Goal: Information Seeking & Learning: Learn about a topic

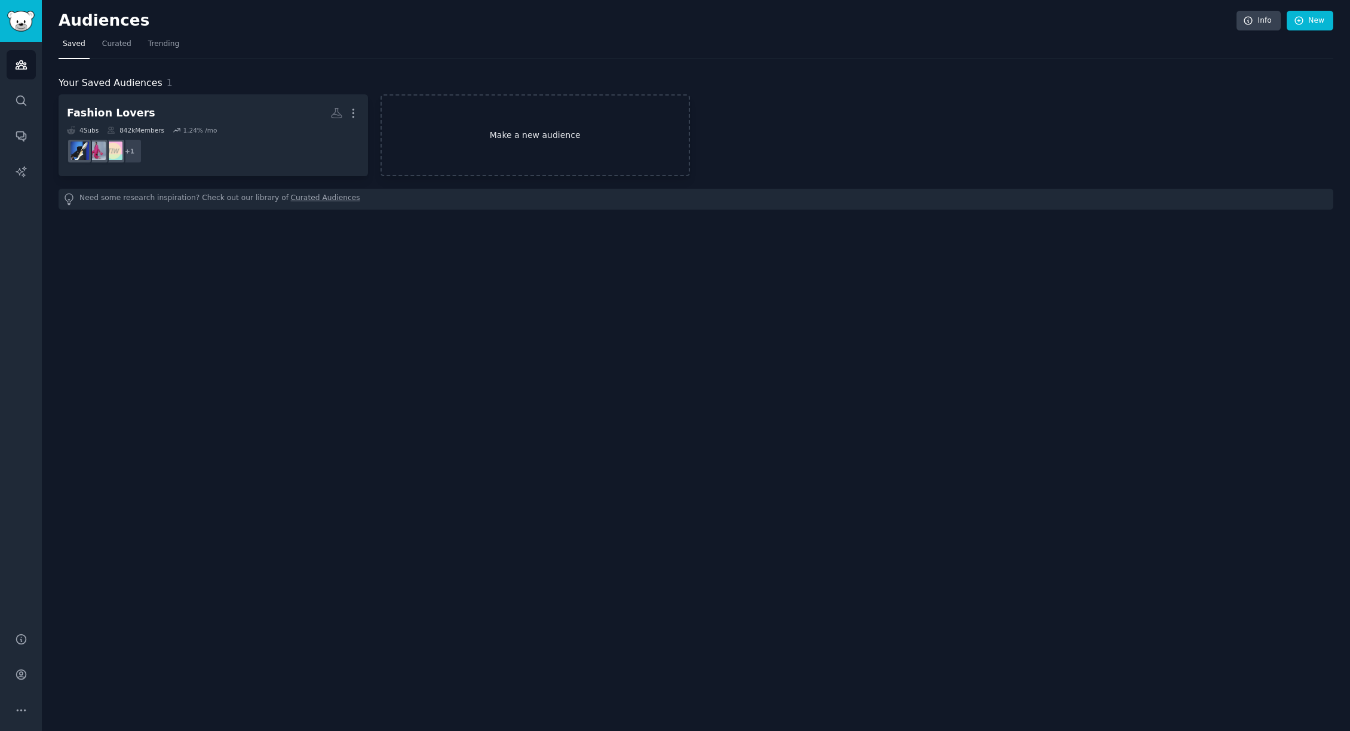
click at [554, 133] on link "Make a new audience" at bounding box center [535, 135] width 309 height 82
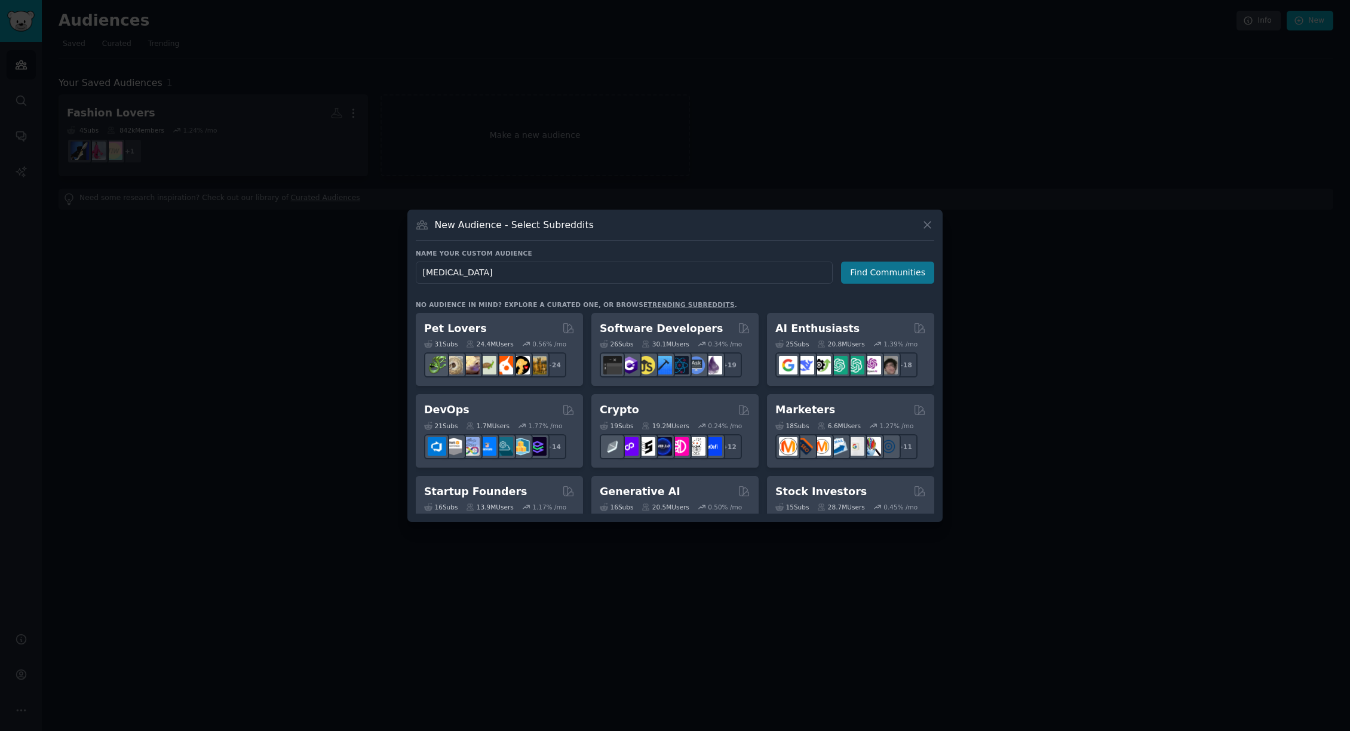
type input "[MEDICAL_DATA]"
click at [874, 262] on button "Find Communities" at bounding box center [887, 273] width 93 height 22
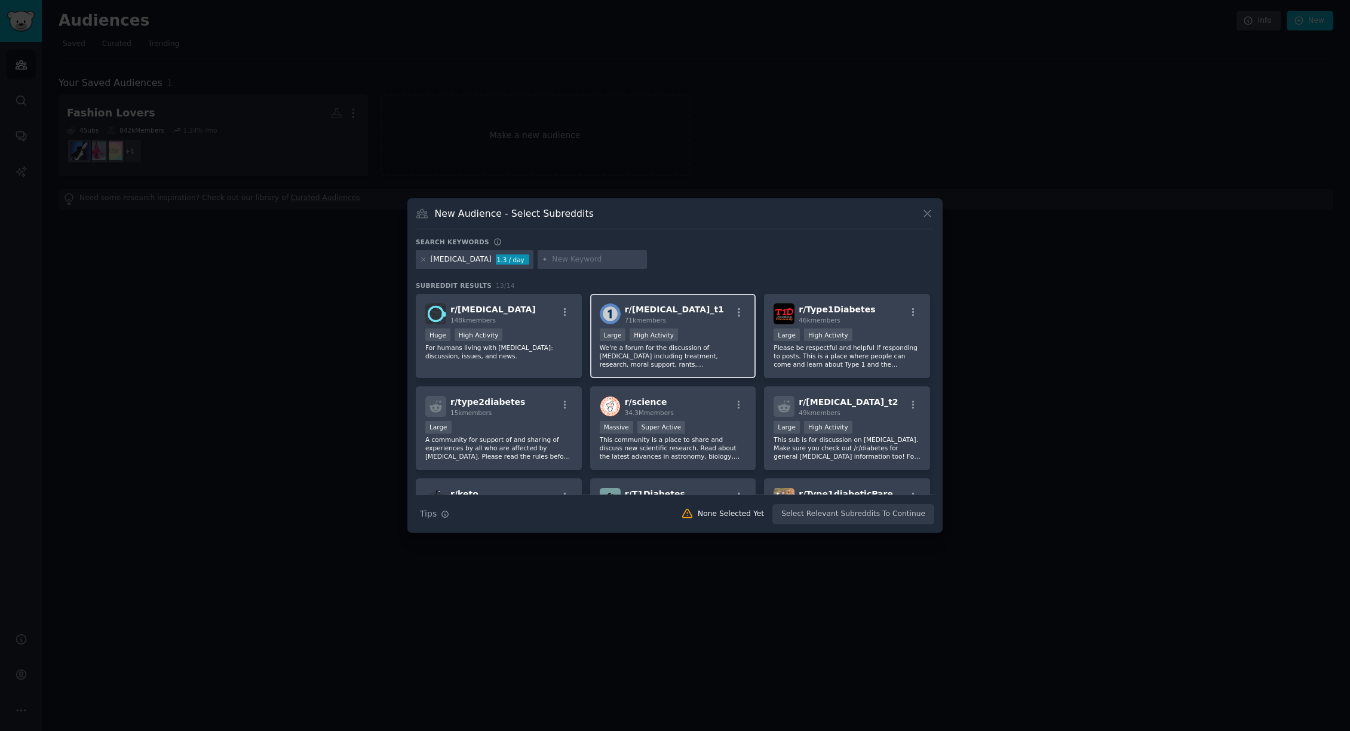
click at [725, 308] on div "r/ [MEDICAL_DATA]_t1 71k members" at bounding box center [673, 314] width 147 height 21
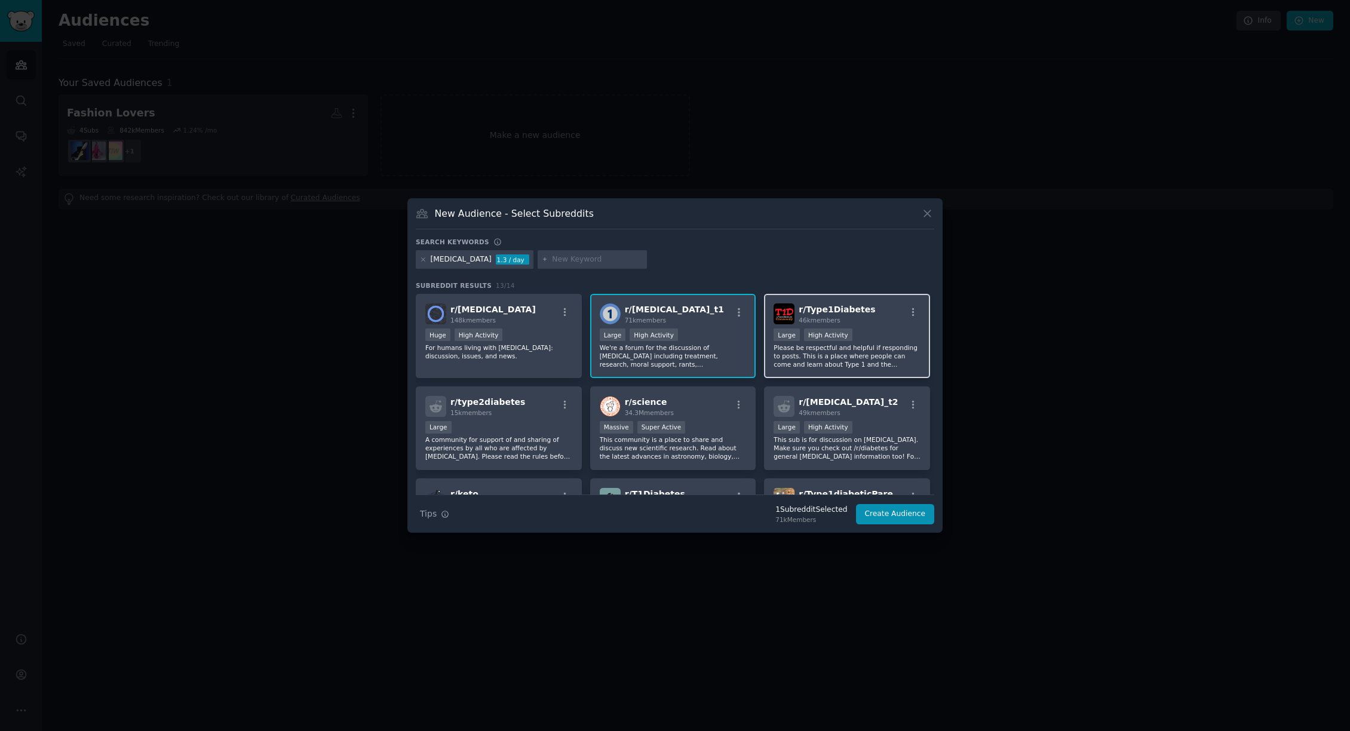
click at [884, 320] on div "r/ Type1Diabetes 46k members" at bounding box center [847, 314] width 147 height 21
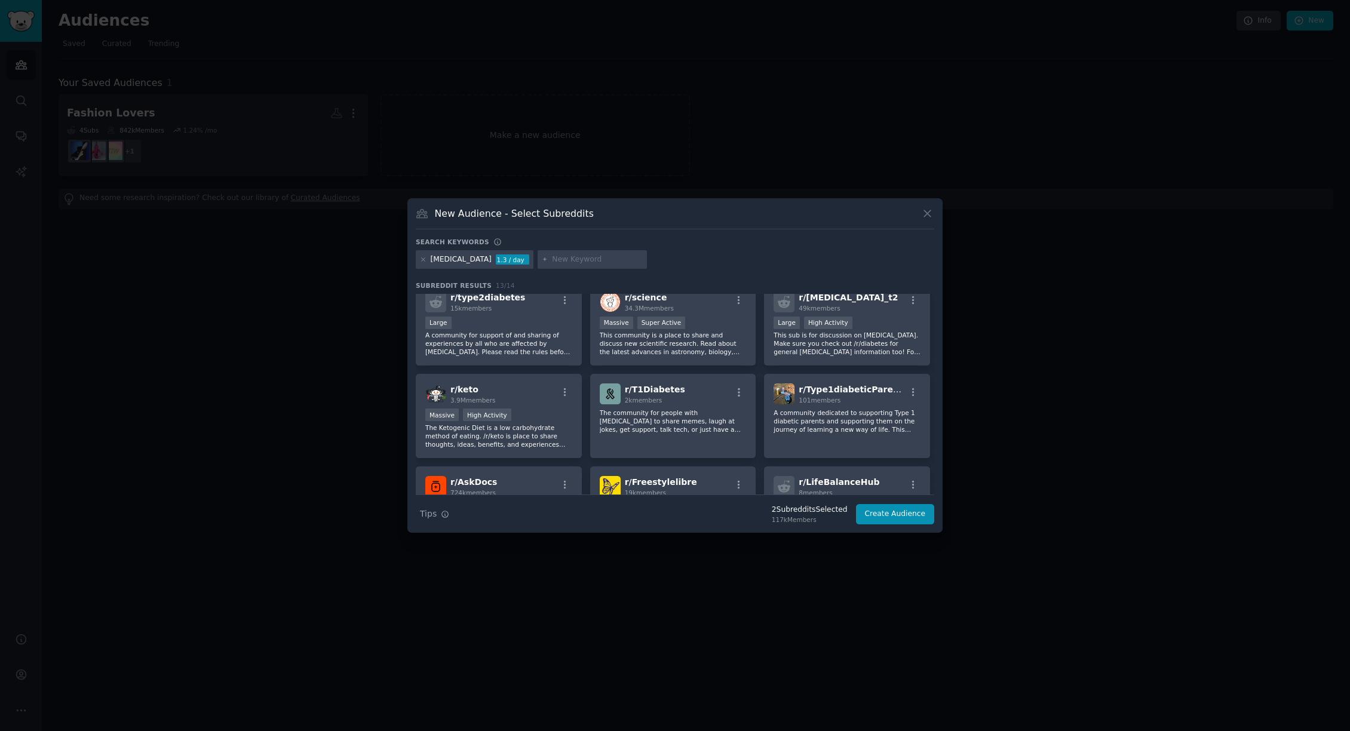
scroll to position [105, 0]
click at [656, 401] on span "2k members" at bounding box center [644, 399] width 38 height 7
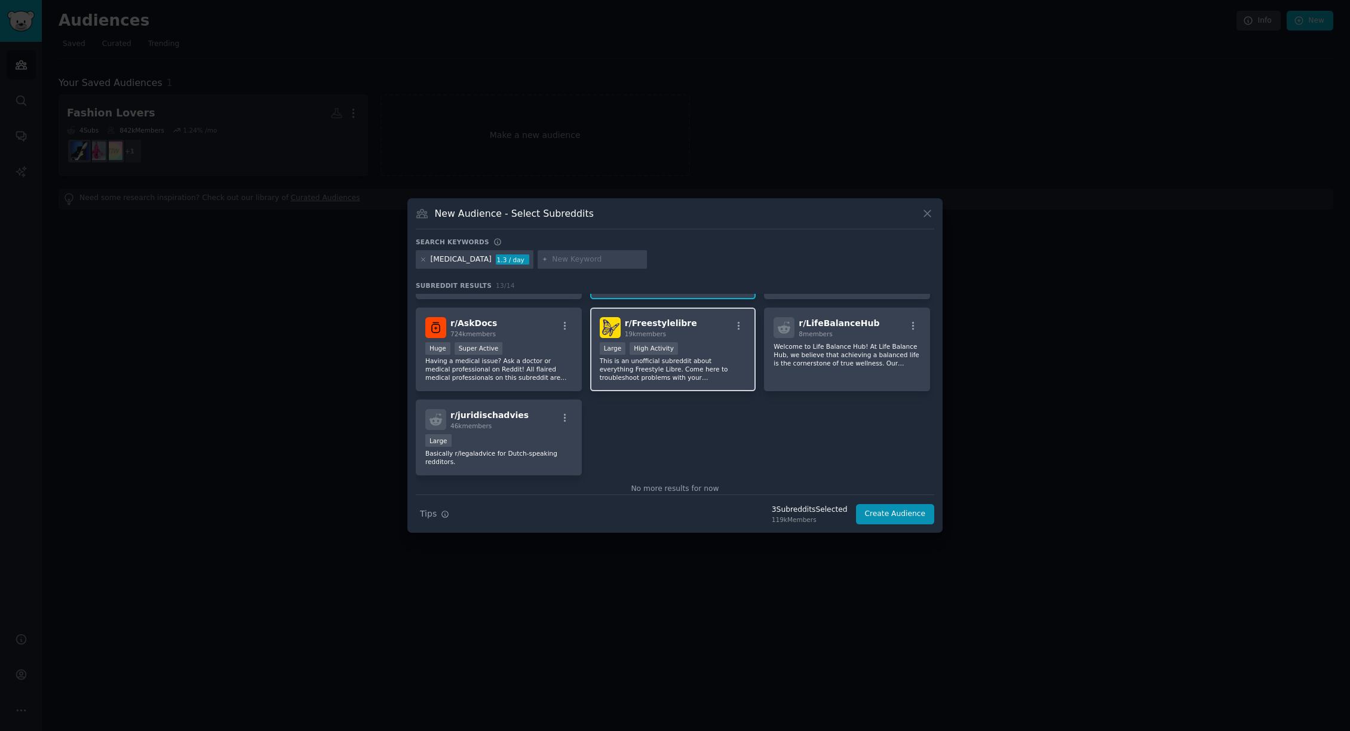
scroll to position [244, 0]
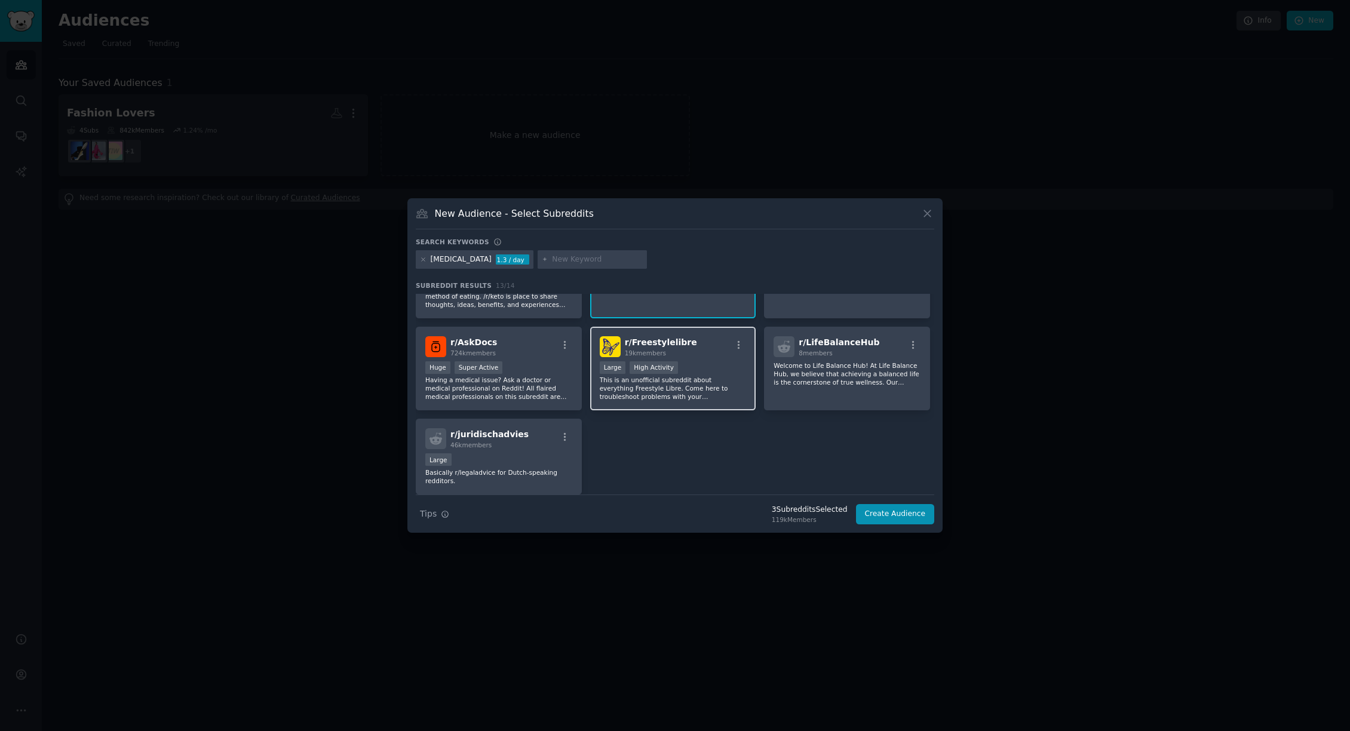
click at [695, 400] on p "This is an unofficial subreddit about everything Freestyle Libre. Come here to …" at bounding box center [673, 388] width 147 height 25
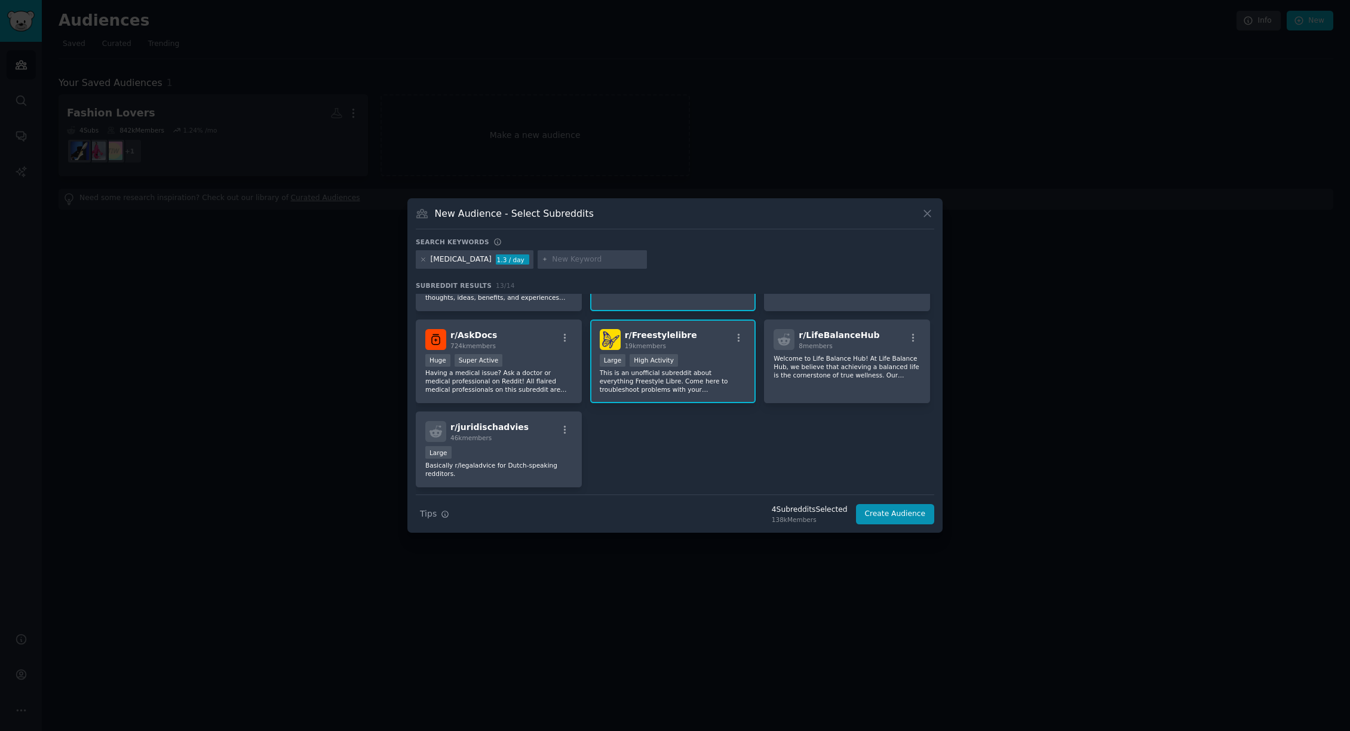
scroll to position [286, 0]
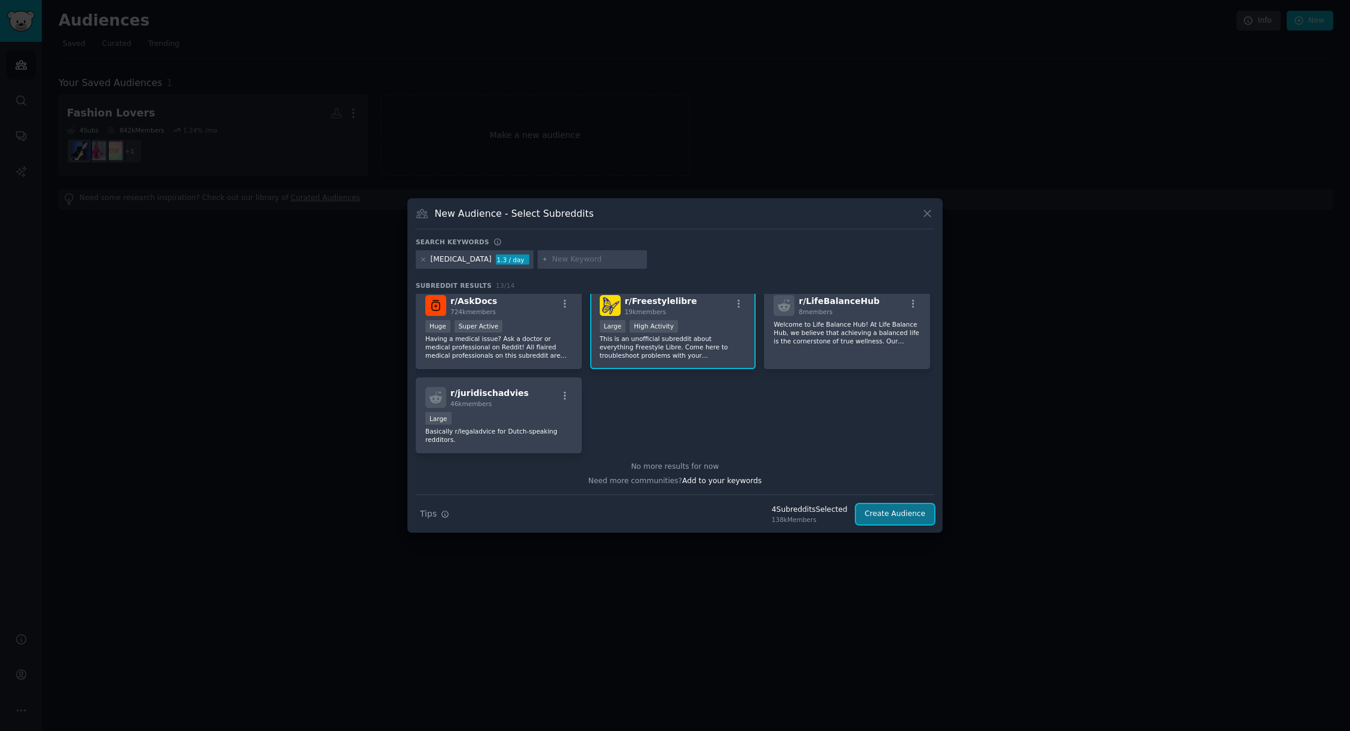
click at [916, 519] on button "Create Audience" at bounding box center [895, 514] width 79 height 20
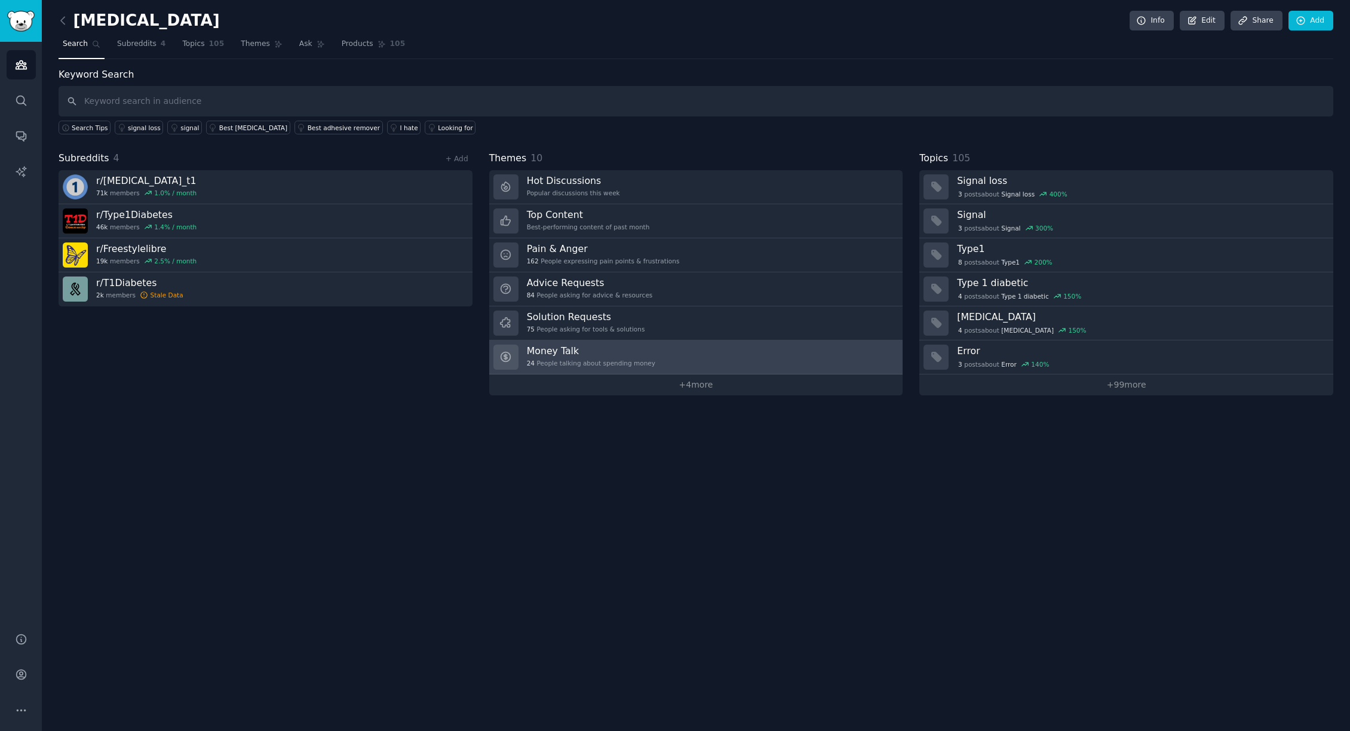
click at [687, 347] on link "Money Talk 24 People talking about spending money" at bounding box center [696, 358] width 414 height 34
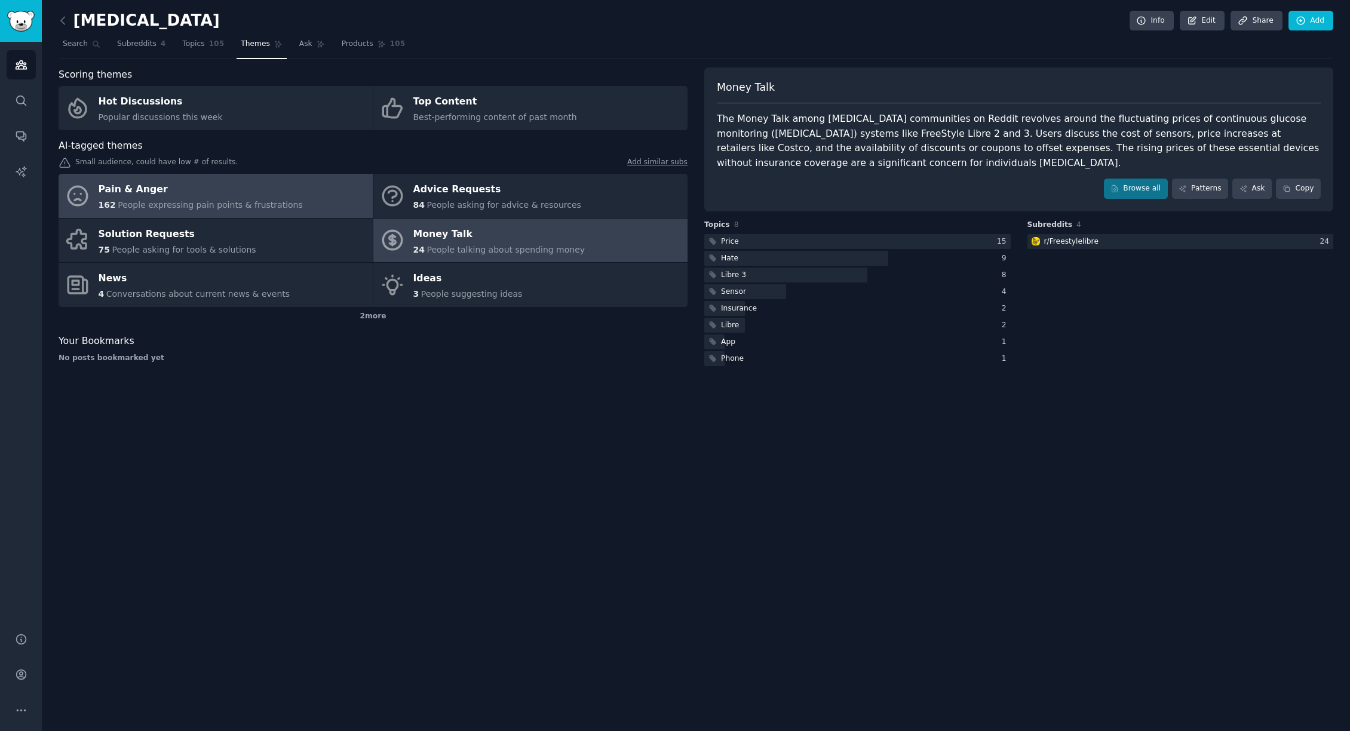
click at [302, 206] on link "Pain & Anger 162 People expressing pain points & frustrations" at bounding box center [216, 196] width 314 height 44
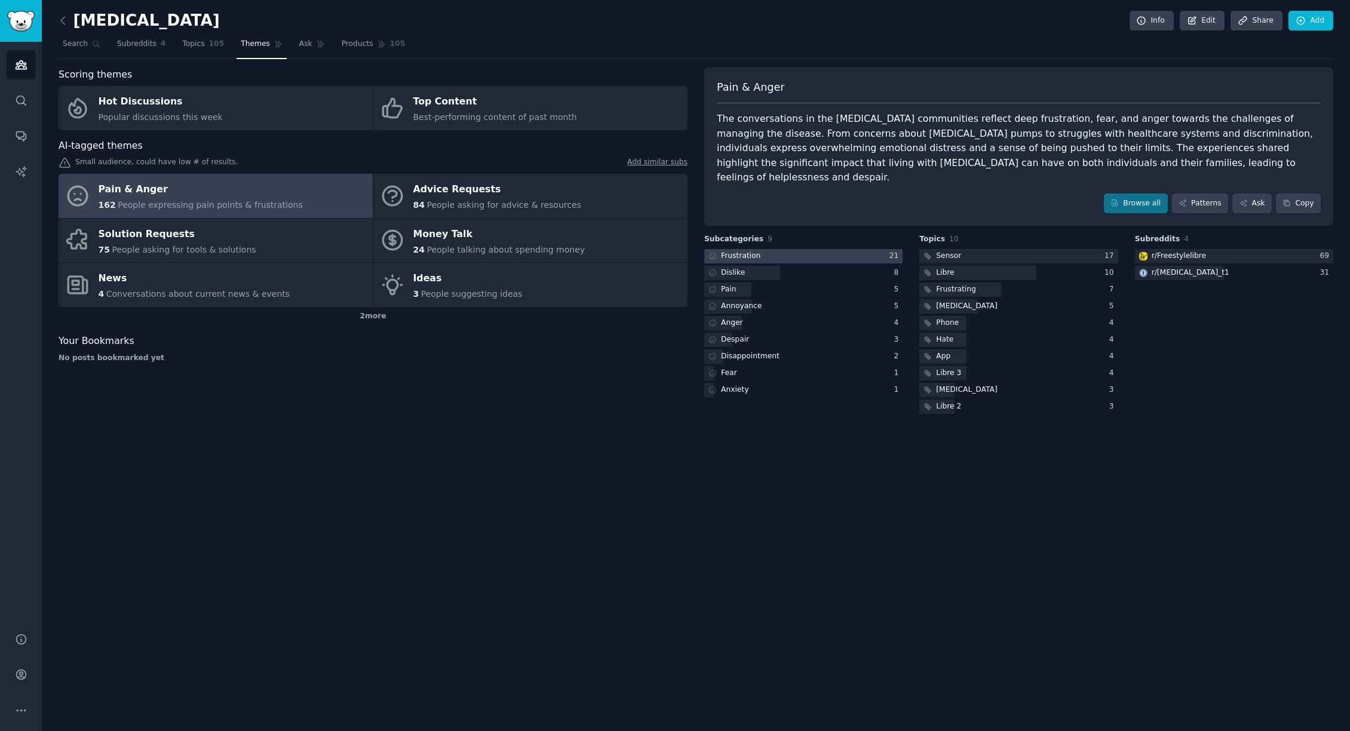
click at [829, 249] on div at bounding box center [803, 256] width 198 height 15
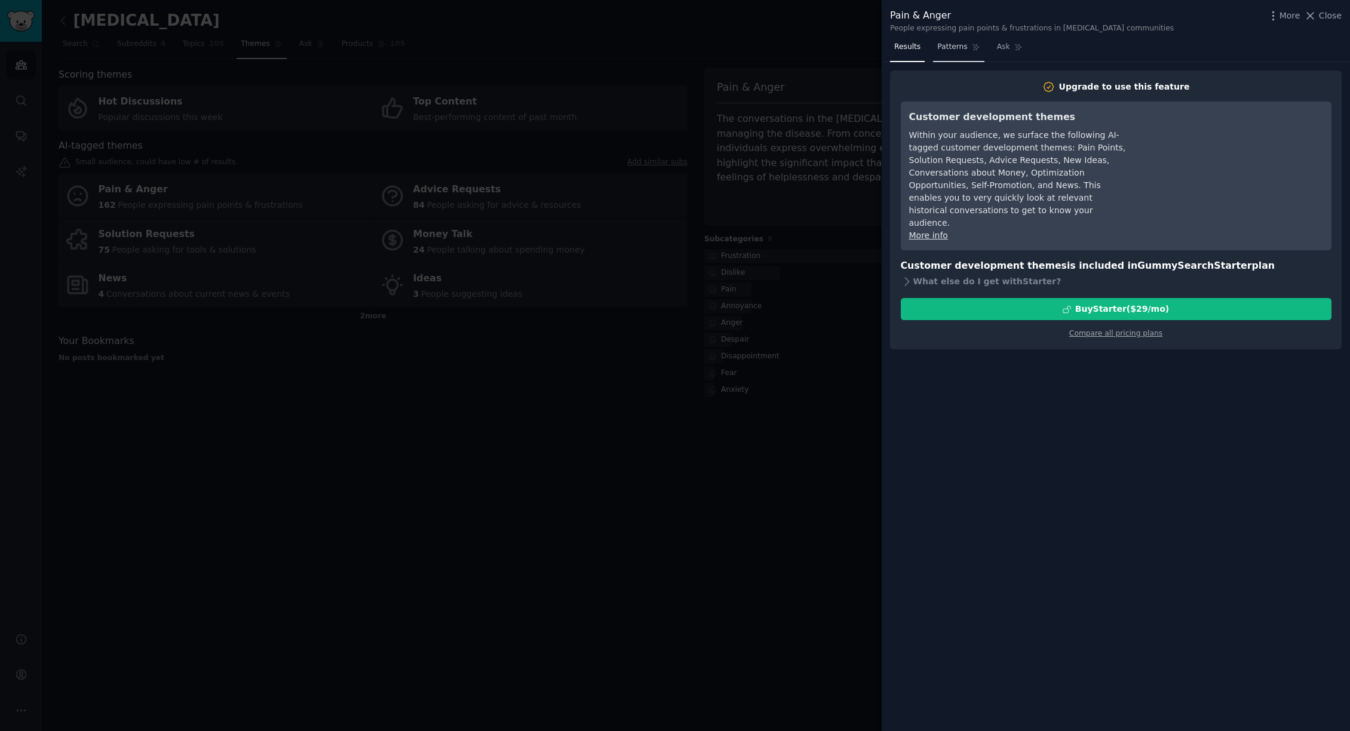
click at [961, 43] on span "Patterns" at bounding box center [952, 47] width 30 height 11
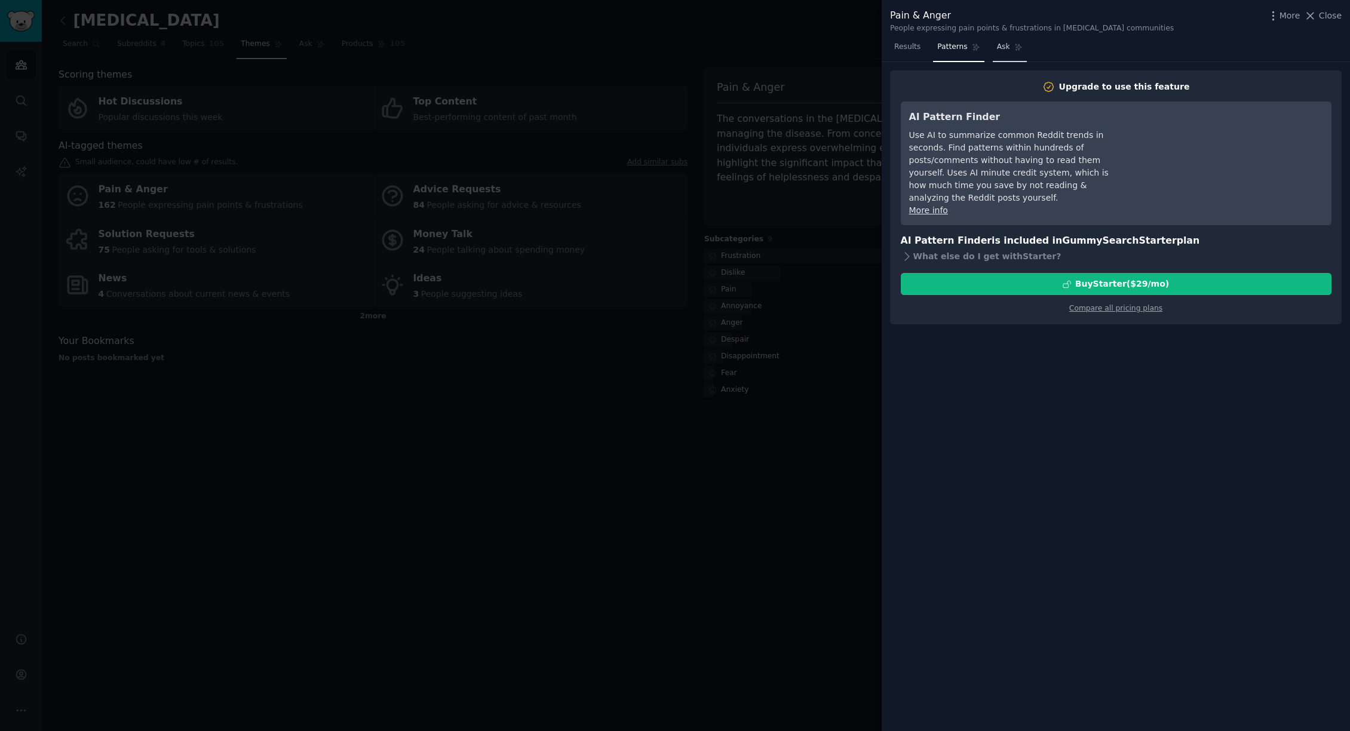
click at [1008, 44] on span "Ask" at bounding box center [1003, 47] width 13 height 11
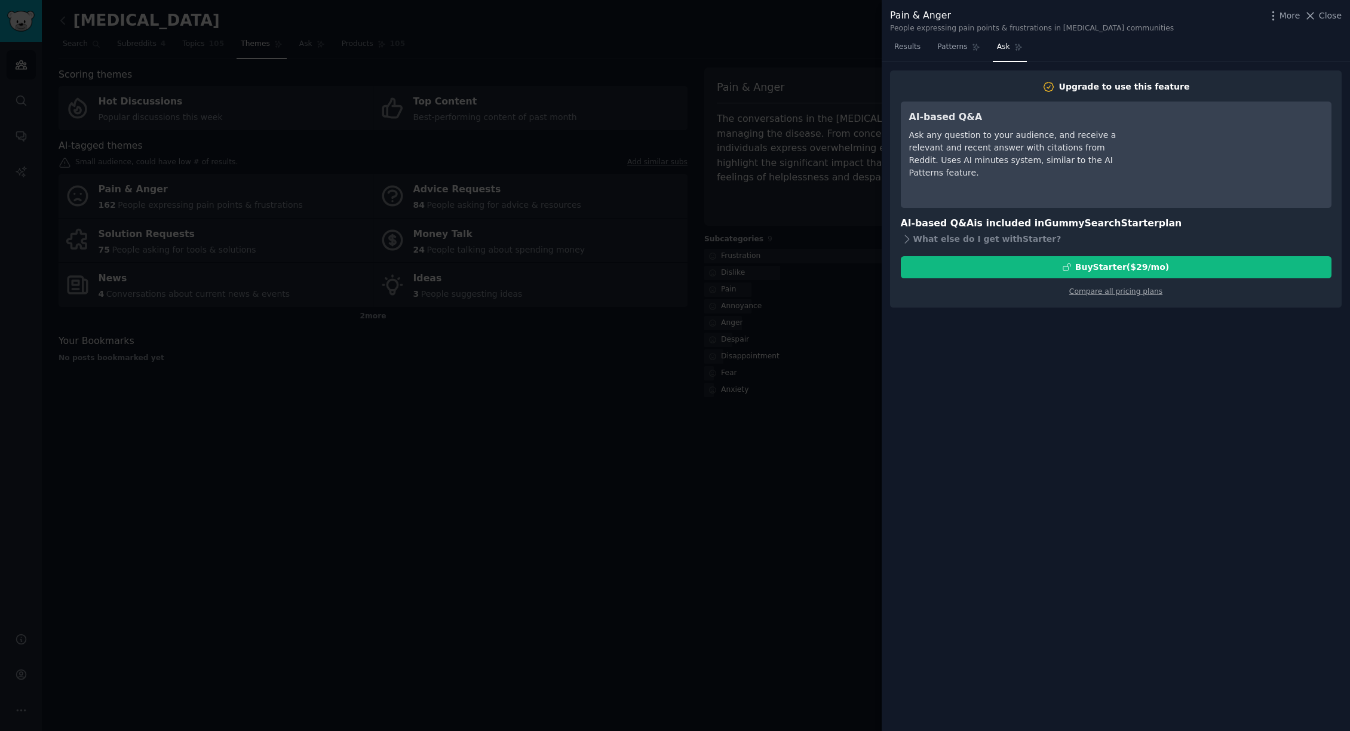
click at [835, 143] on div at bounding box center [675, 365] width 1350 height 731
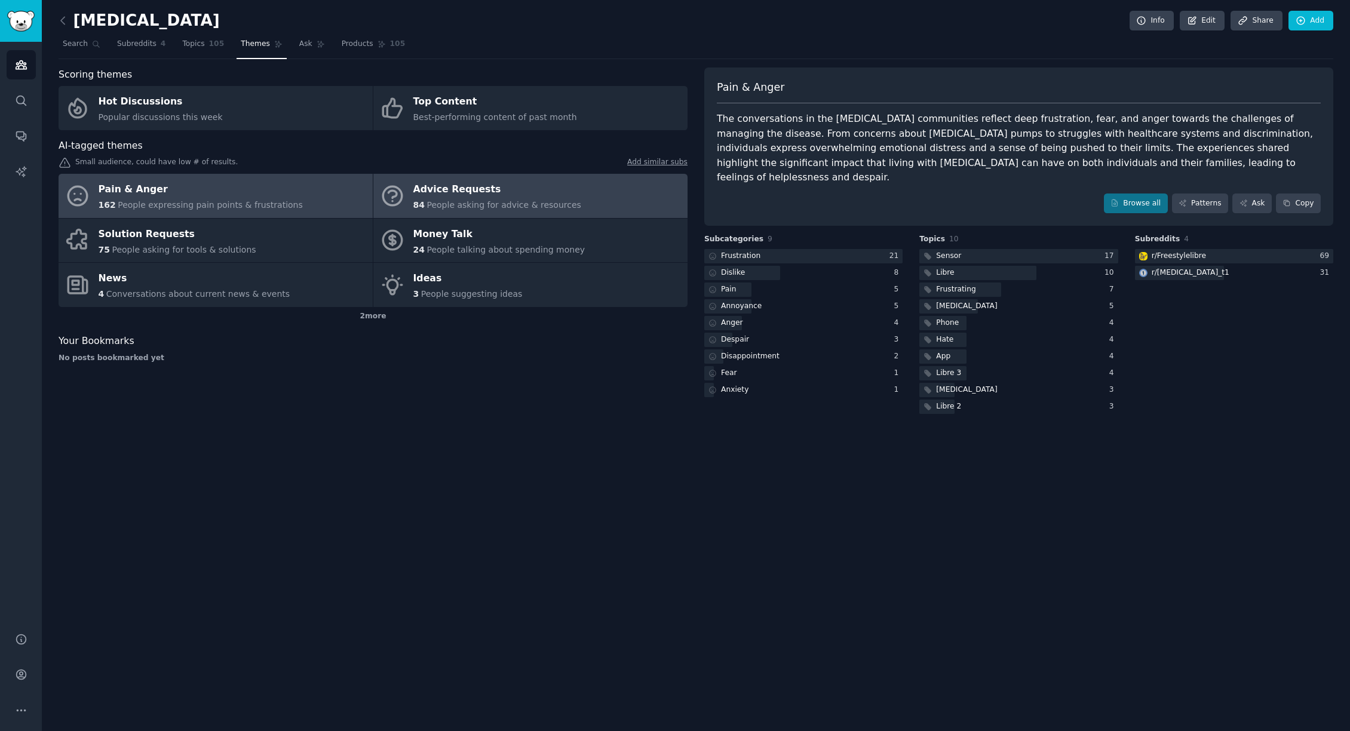
click at [445, 204] on span "People asking for advice & resources" at bounding box center [504, 205] width 154 height 10
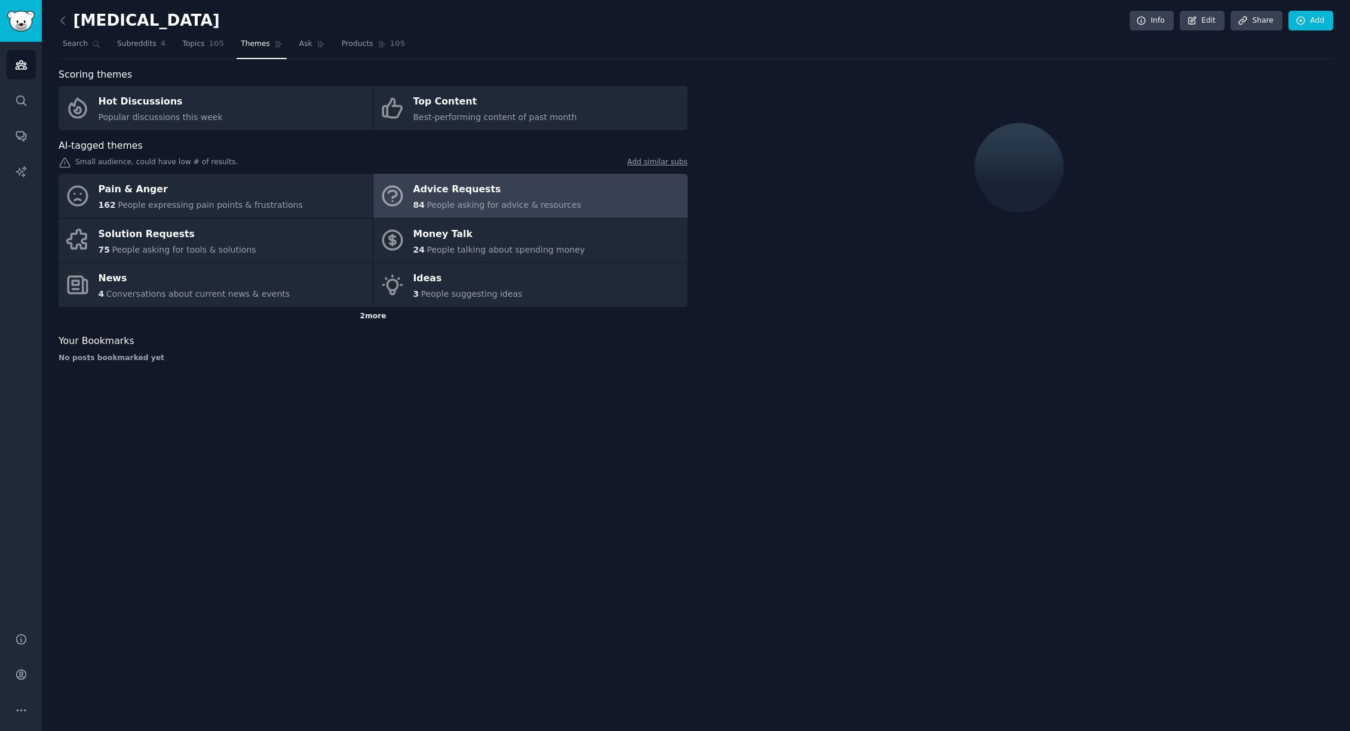
click at [389, 317] on div "2 more" at bounding box center [373, 316] width 629 height 19
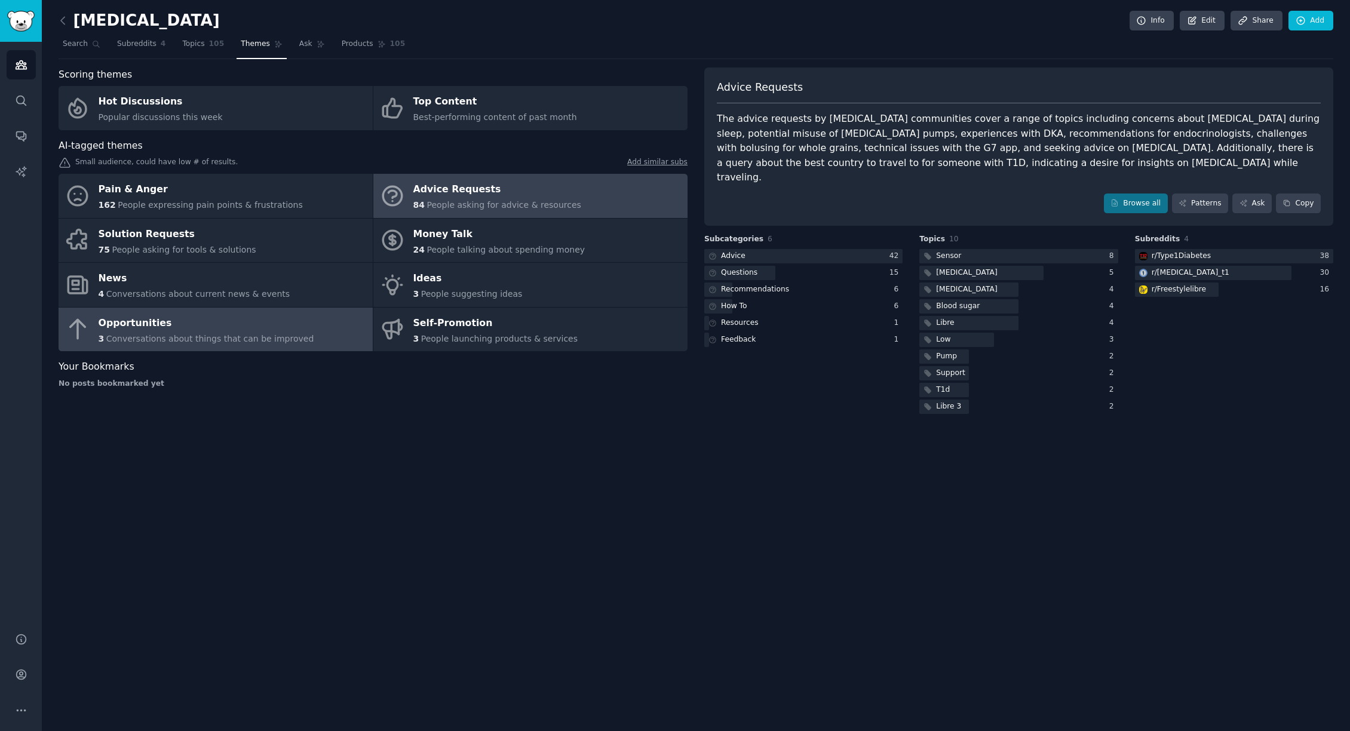
click at [286, 334] on span "Conversations about things that can be improved" at bounding box center [210, 339] width 208 height 10
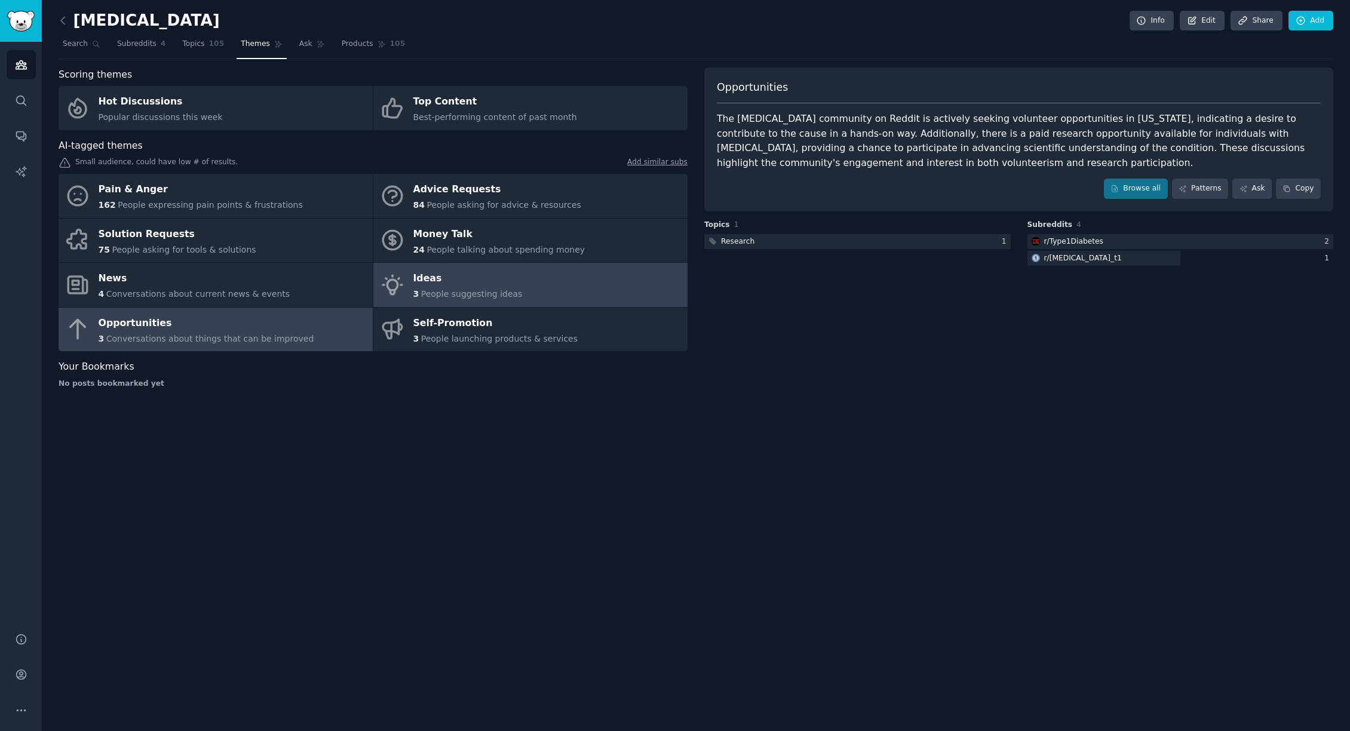
click at [439, 295] on span "People suggesting ideas" at bounding box center [472, 294] width 102 height 10
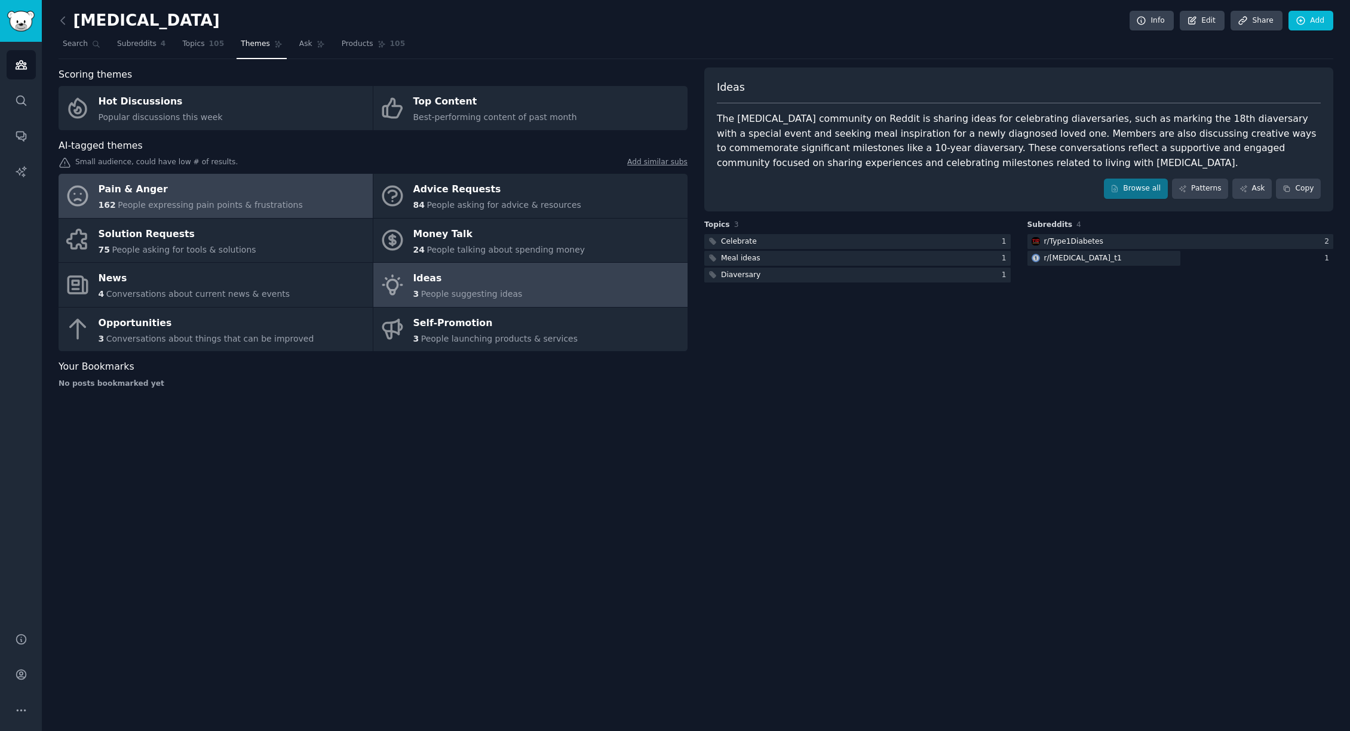
click at [284, 208] on span "People expressing pain points & frustrations" at bounding box center [210, 205] width 185 height 10
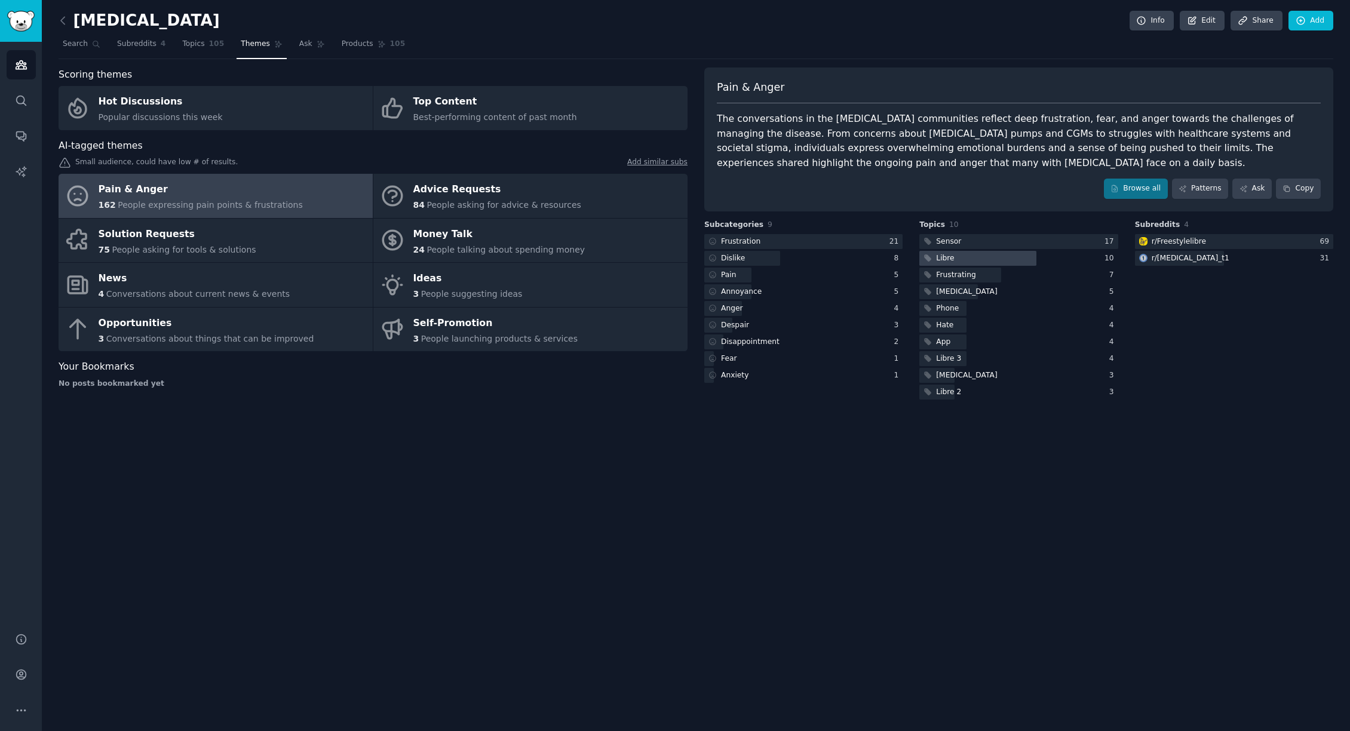
click at [991, 255] on div at bounding box center [978, 258] width 117 height 15
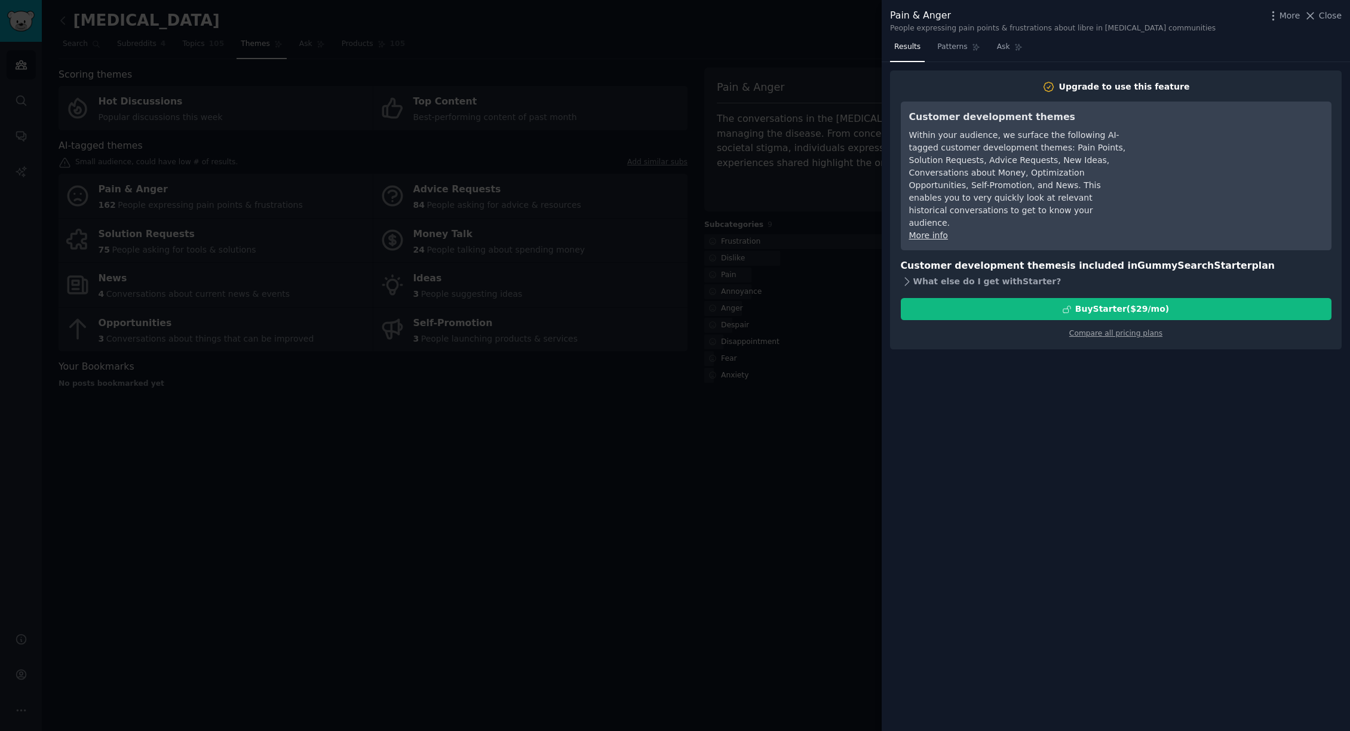
click at [905, 275] on icon at bounding box center [907, 281] width 13 height 13
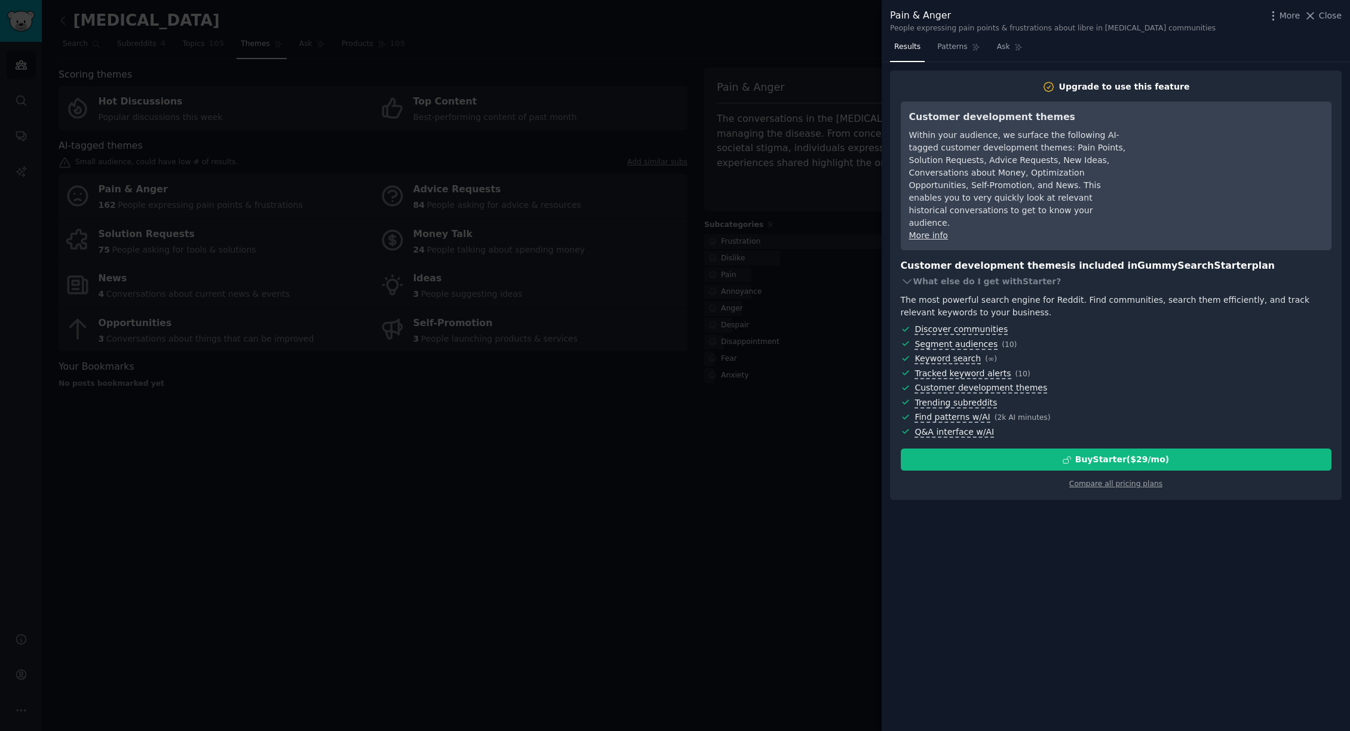
click at [786, 427] on div at bounding box center [675, 365] width 1350 height 731
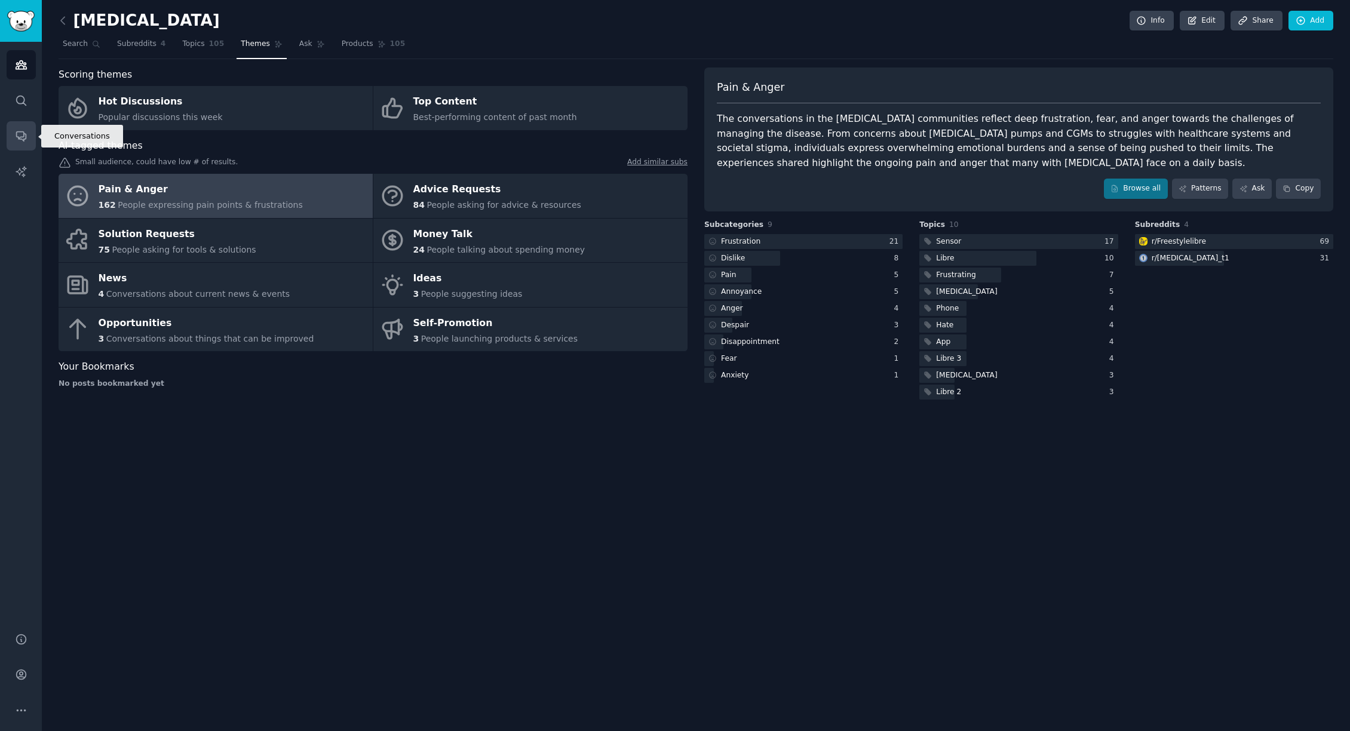
click at [16, 137] on icon "Sidebar" at bounding box center [21, 136] width 13 height 13
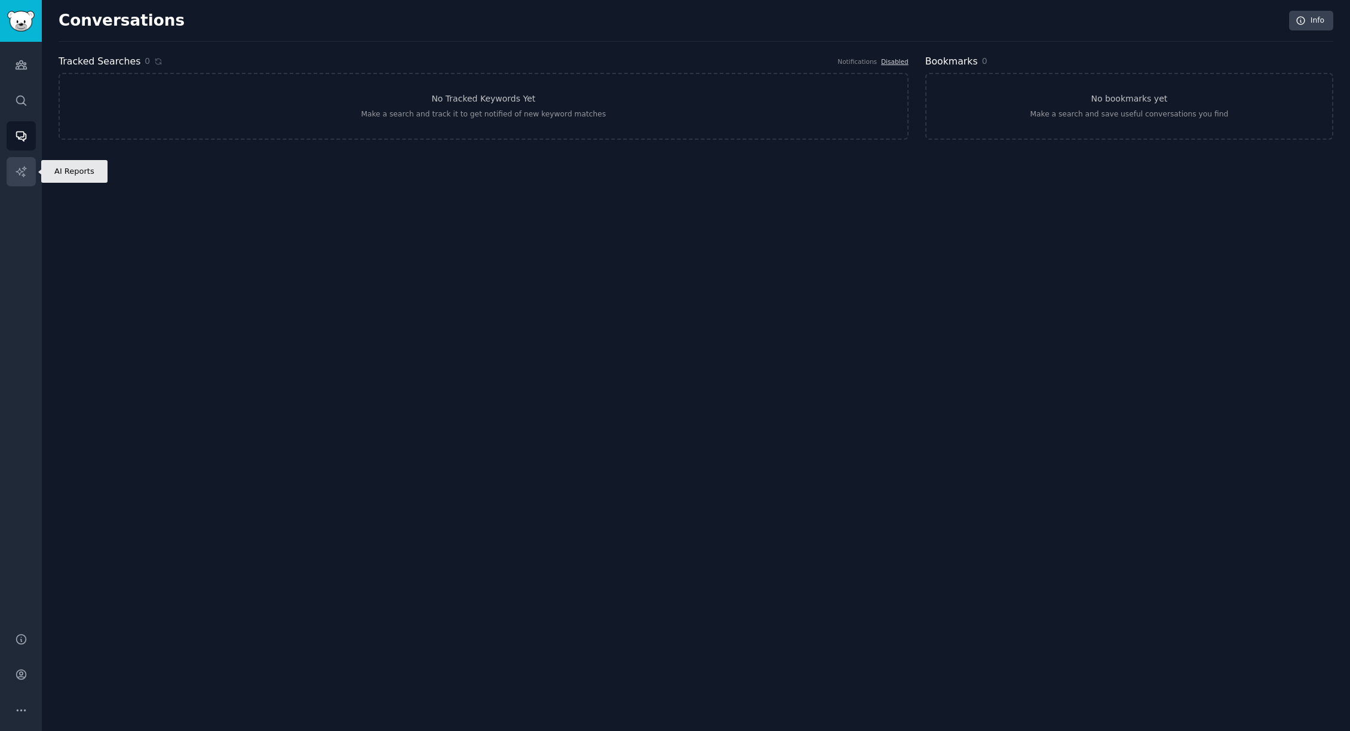
click at [19, 163] on link "AI Reports" at bounding box center [21, 171] width 29 height 29
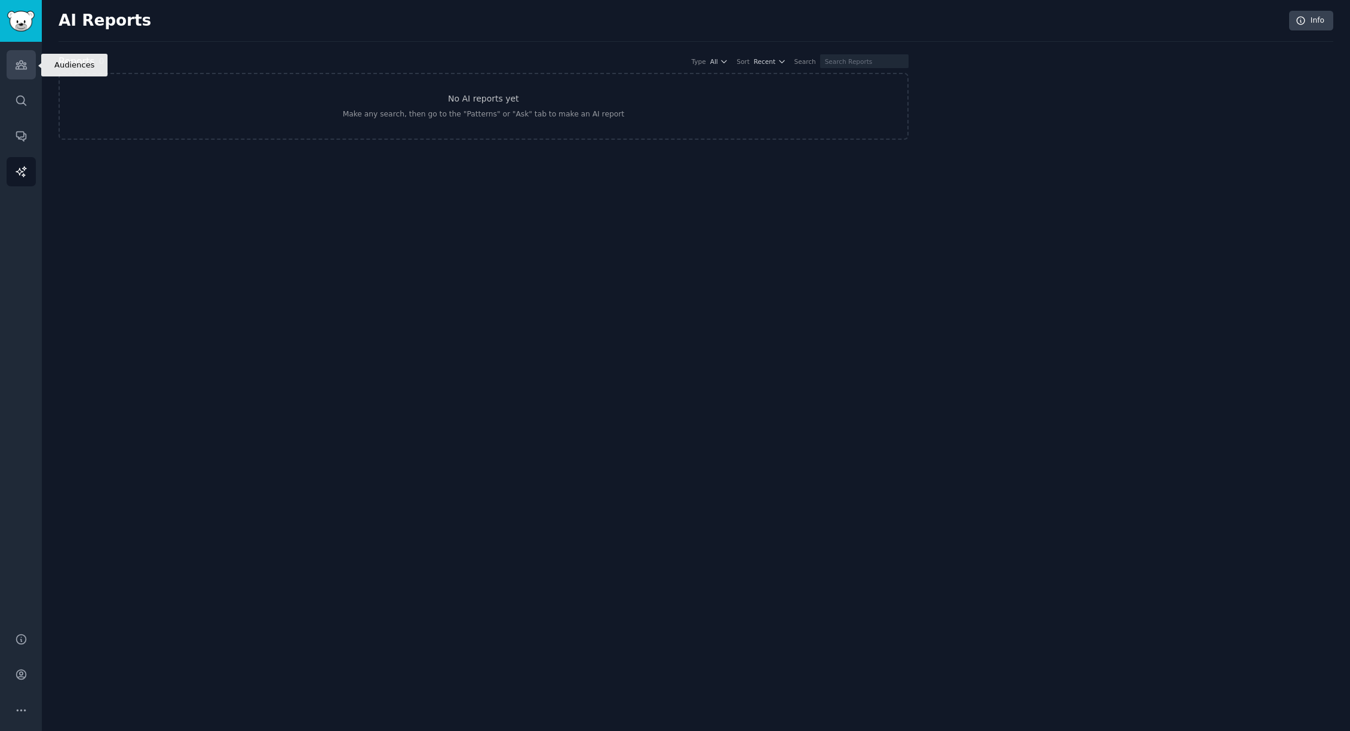
click at [18, 67] on icon "Sidebar" at bounding box center [21, 65] width 11 height 8
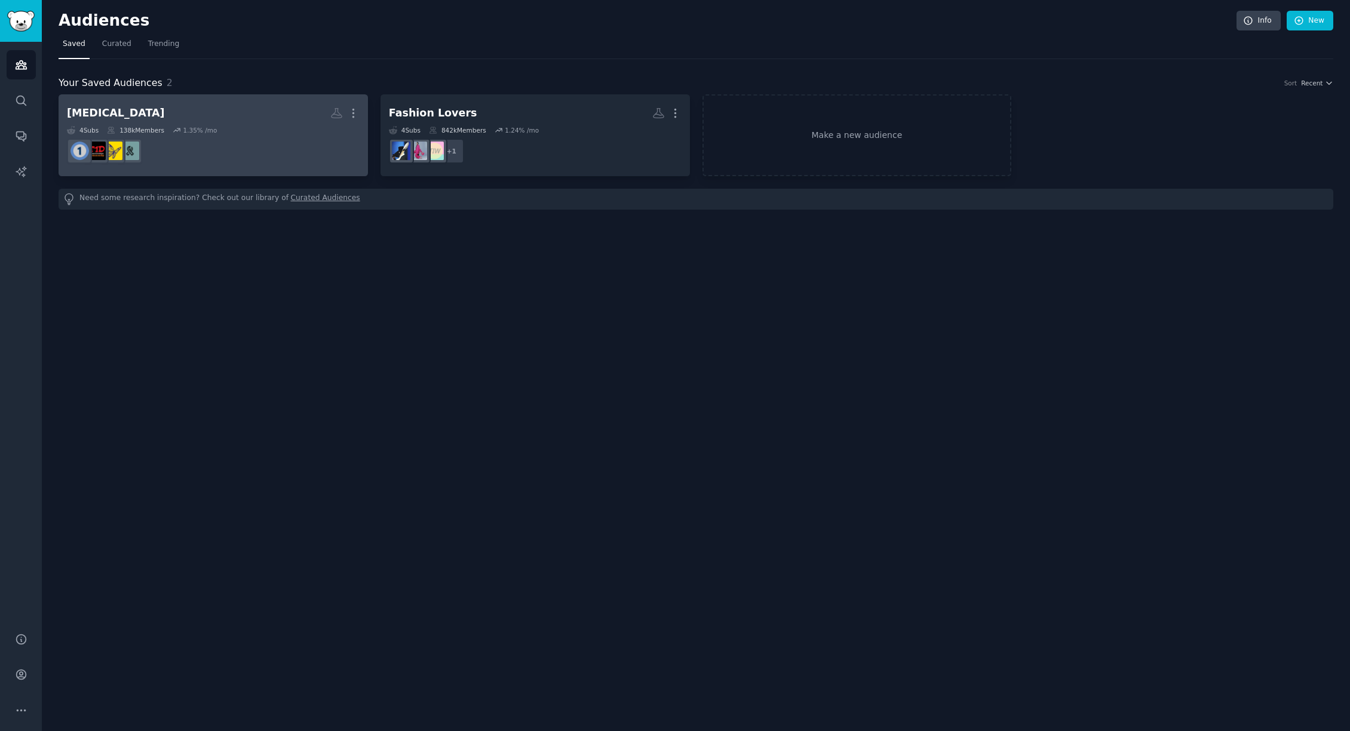
click at [282, 110] on h2 "[MEDICAL_DATA] More" at bounding box center [213, 113] width 293 height 21
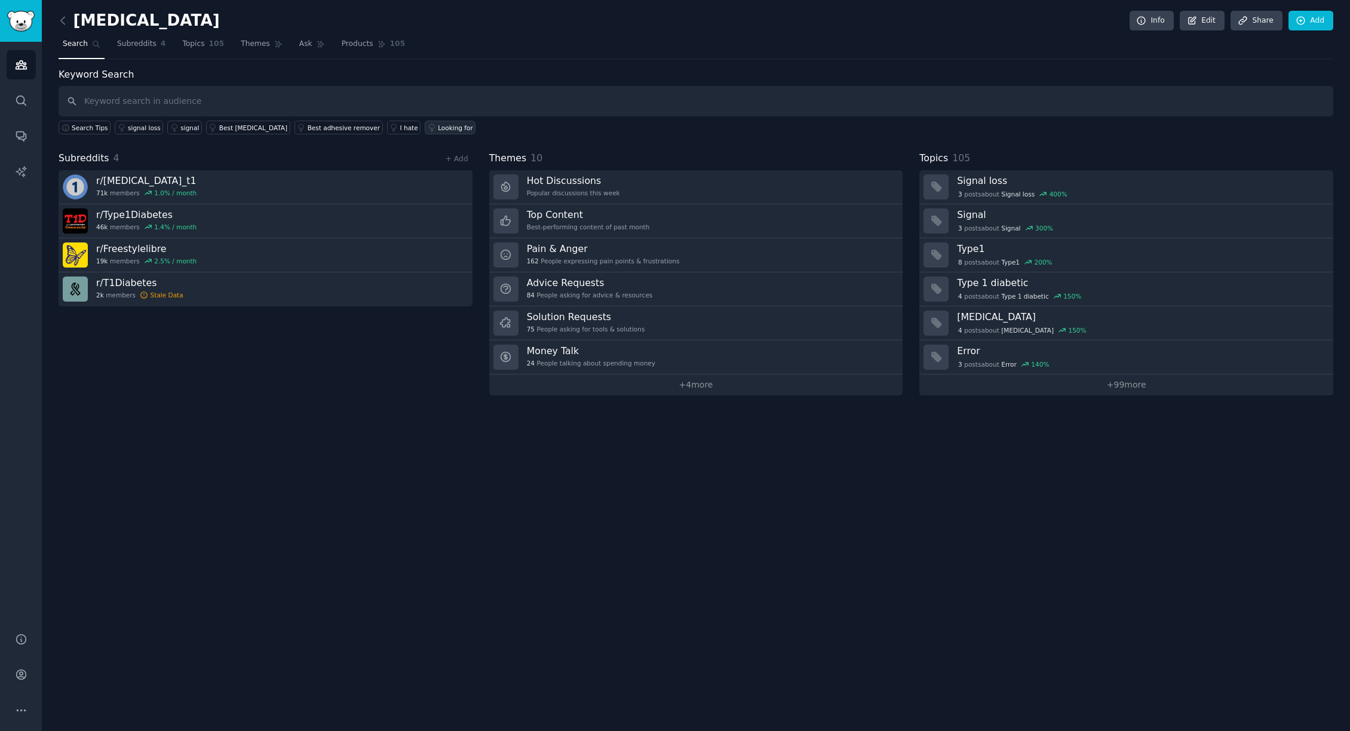
click at [438, 128] on div "Looking for" at bounding box center [455, 128] width 35 height 8
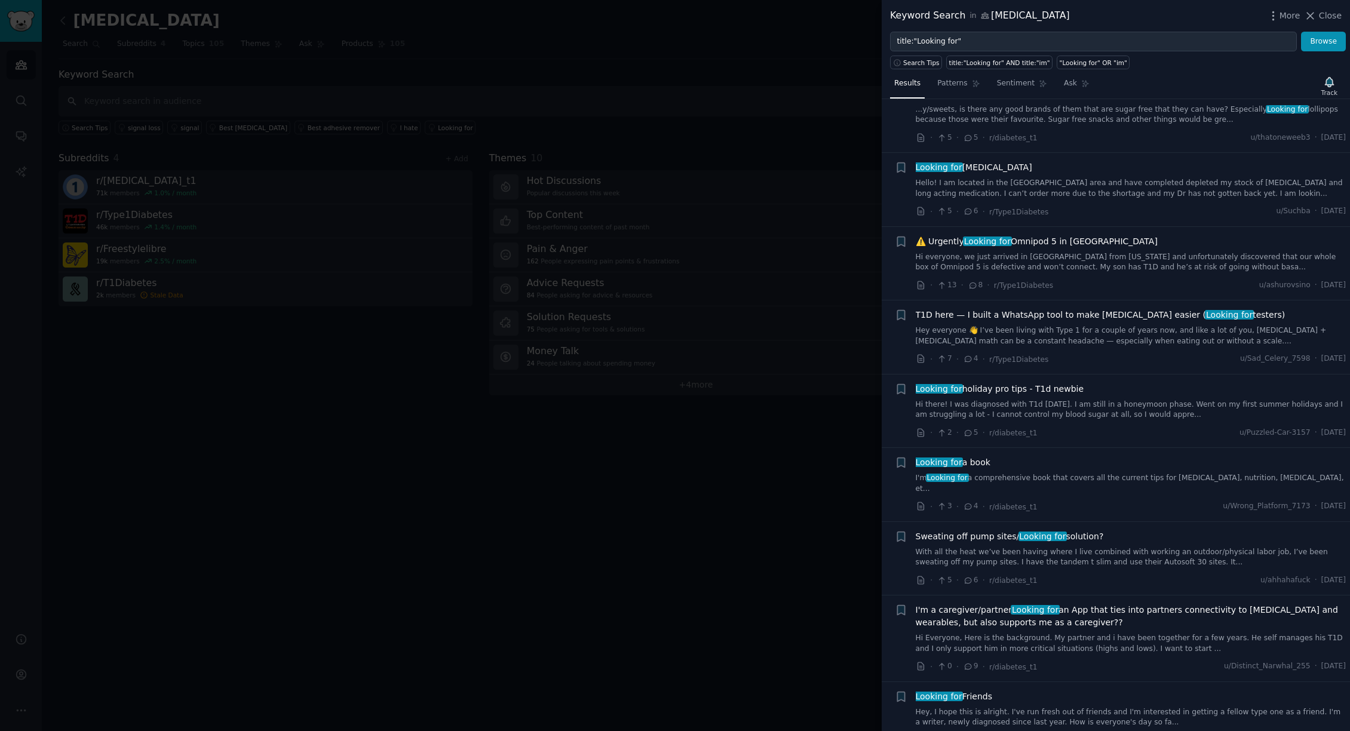
scroll to position [341, 0]
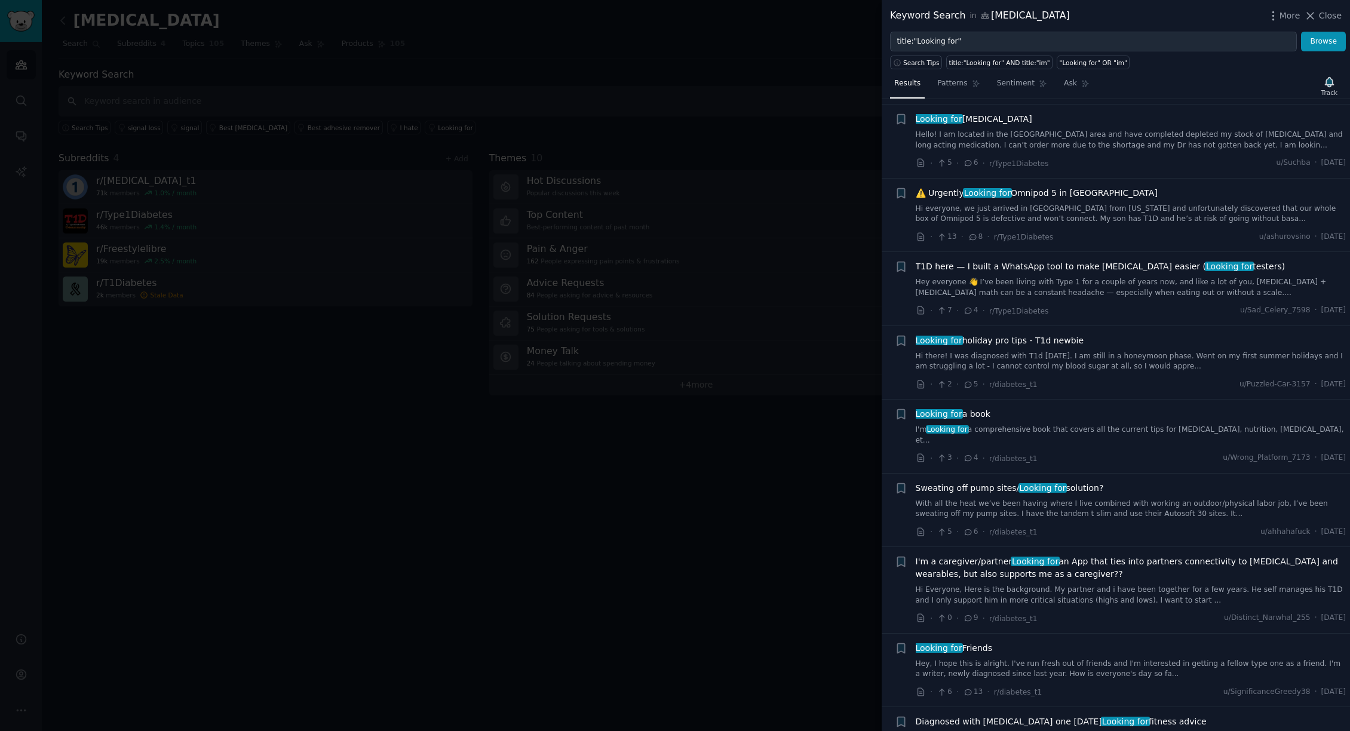
click at [1083, 268] on span "T1D here — I built a WhatsApp tool to make [MEDICAL_DATA] easier ( Looking for …" at bounding box center [1101, 267] width 370 height 13
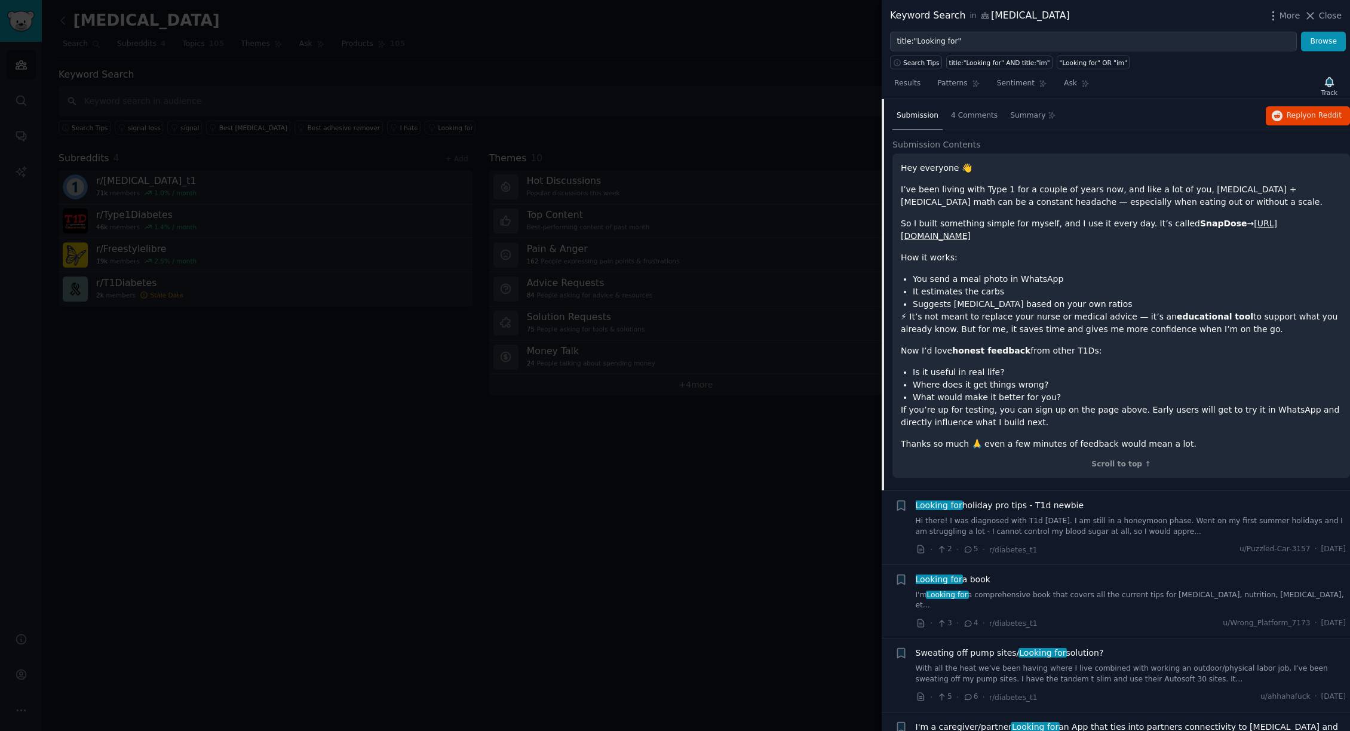
scroll to position [565, 0]
click at [992, 236] on link "[URL][DOMAIN_NAME]" at bounding box center [1089, 228] width 376 height 22
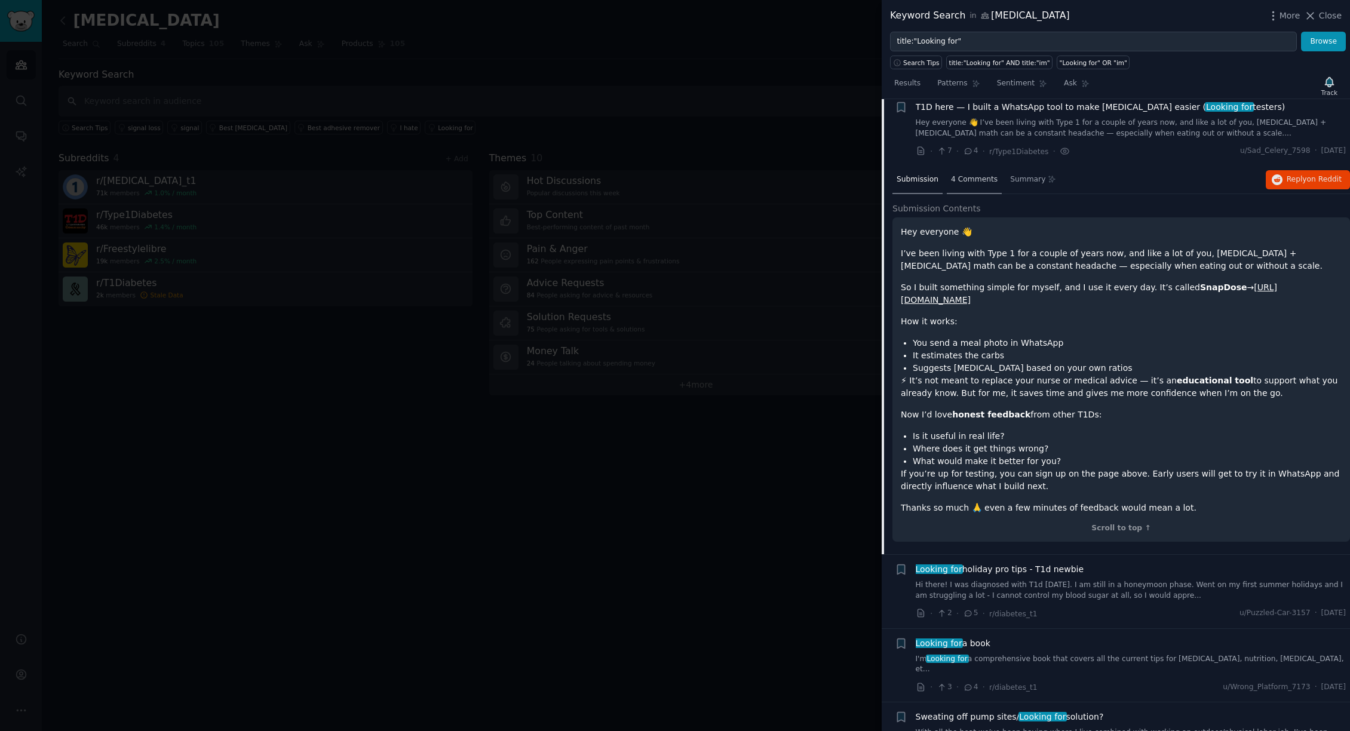
scroll to position [456, 0]
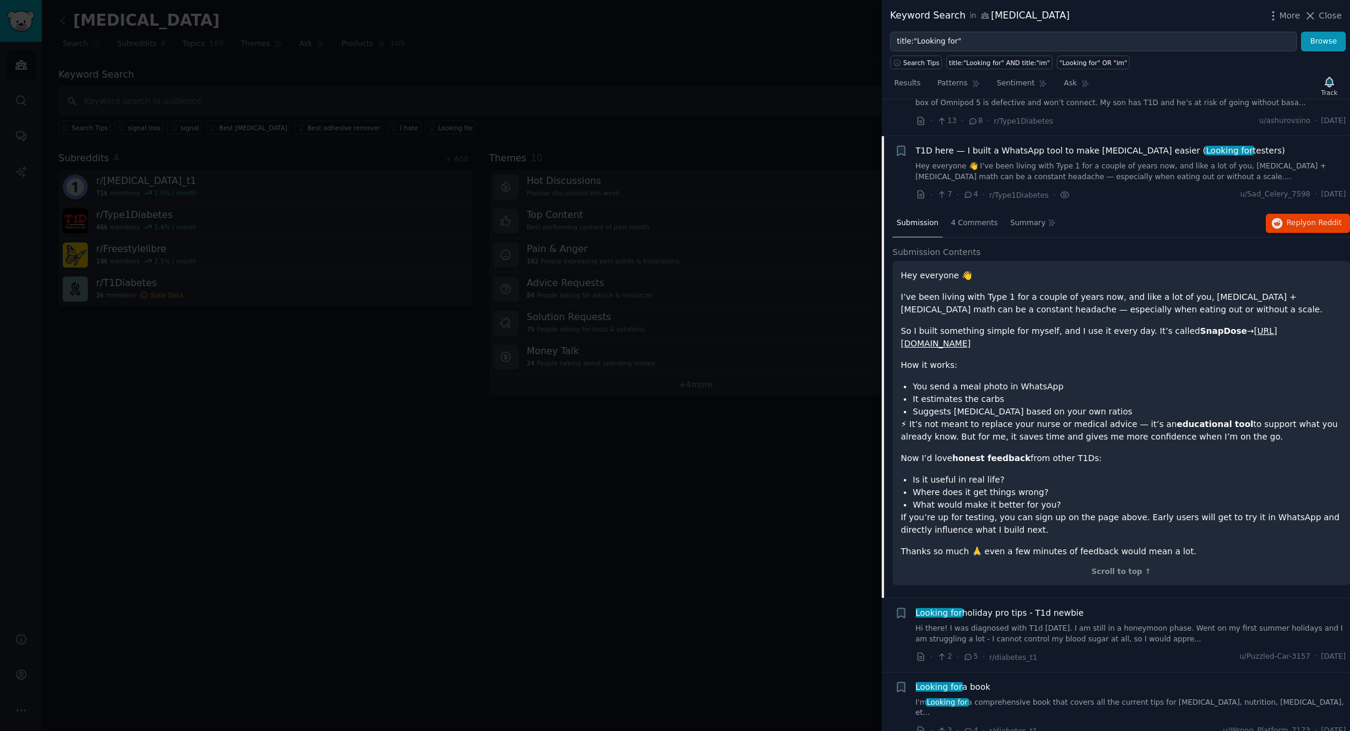
click at [1138, 151] on span "T1D here — I built a WhatsApp tool to make [MEDICAL_DATA] easier ( Looking for …" at bounding box center [1101, 151] width 370 height 13
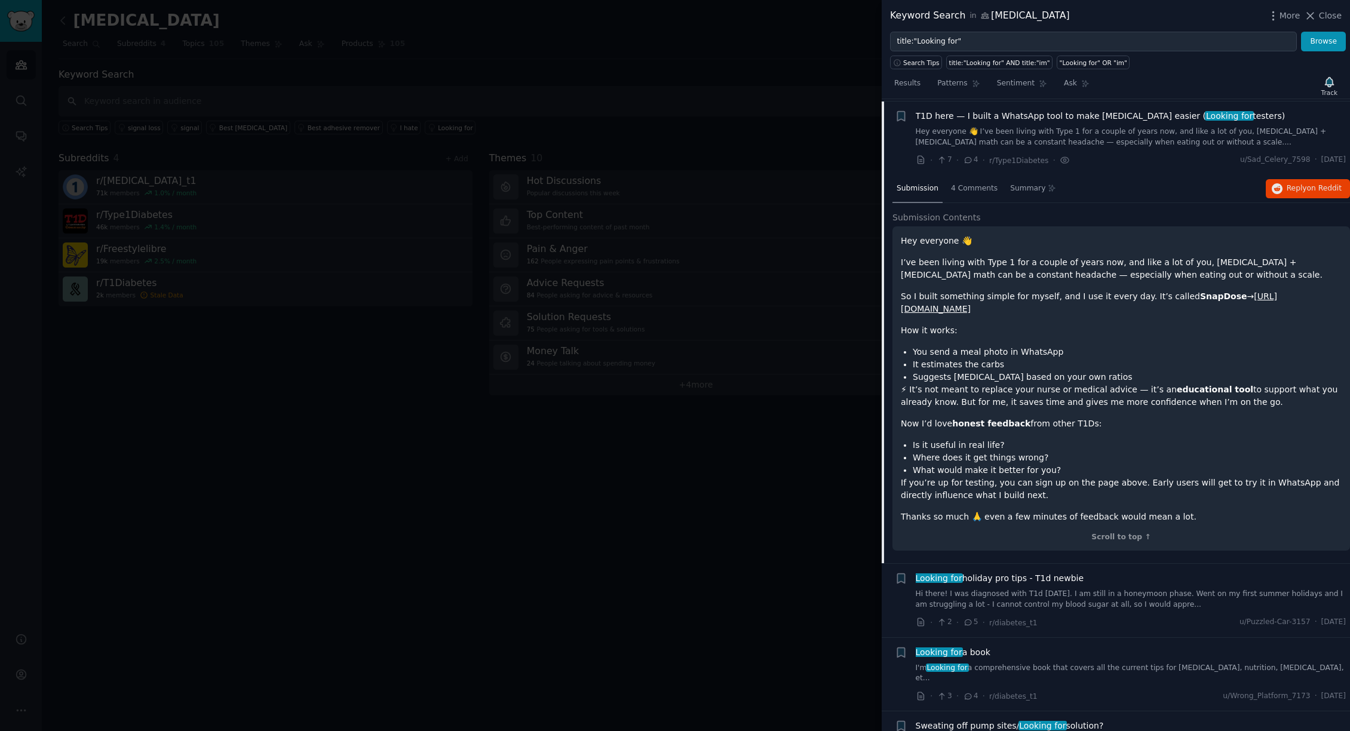
scroll to position [494, 0]
click at [1279, 191] on icon "button" at bounding box center [1277, 186] width 11 height 11
